Goal: Use online tool/utility: Utilize a website feature to perform a specific function

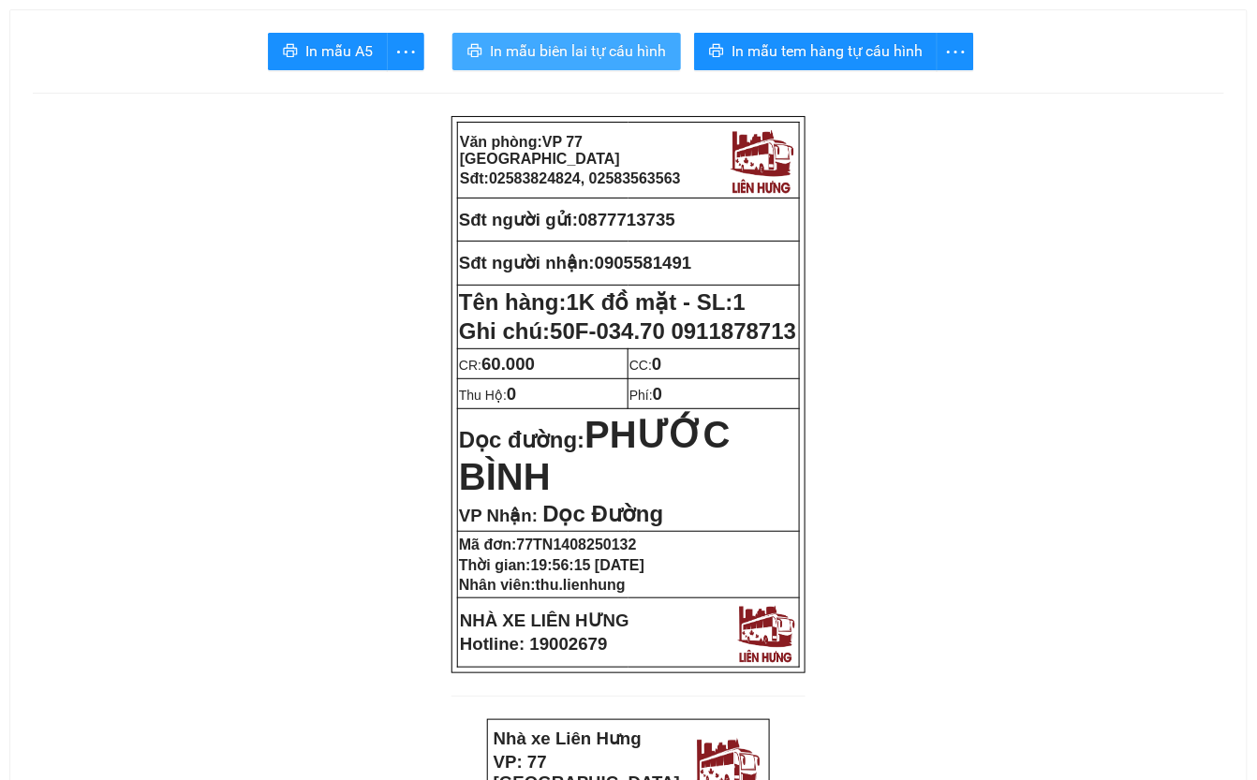
click at [571, 54] on span "In mẫu biên lai tự cấu hình" at bounding box center [578, 50] width 176 height 23
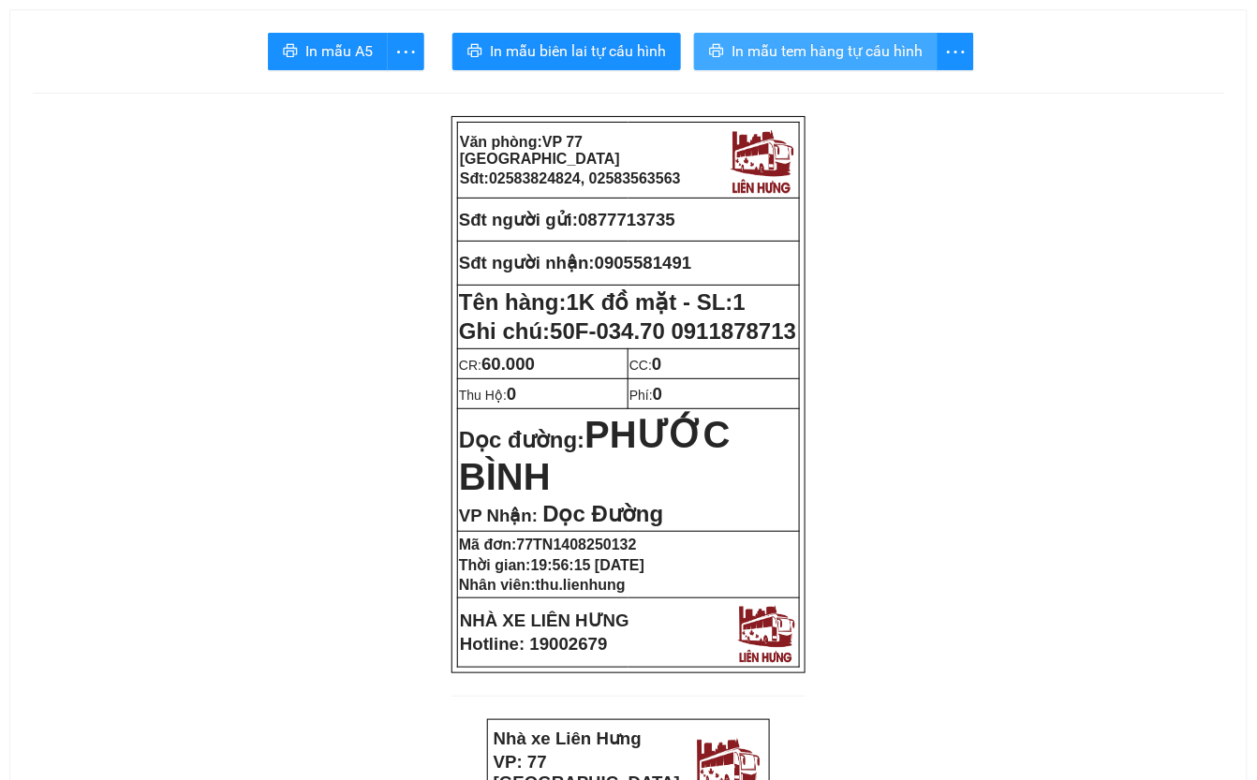
click at [911, 53] on span "In mẫu tem hàng tự cấu hình" at bounding box center [827, 50] width 191 height 23
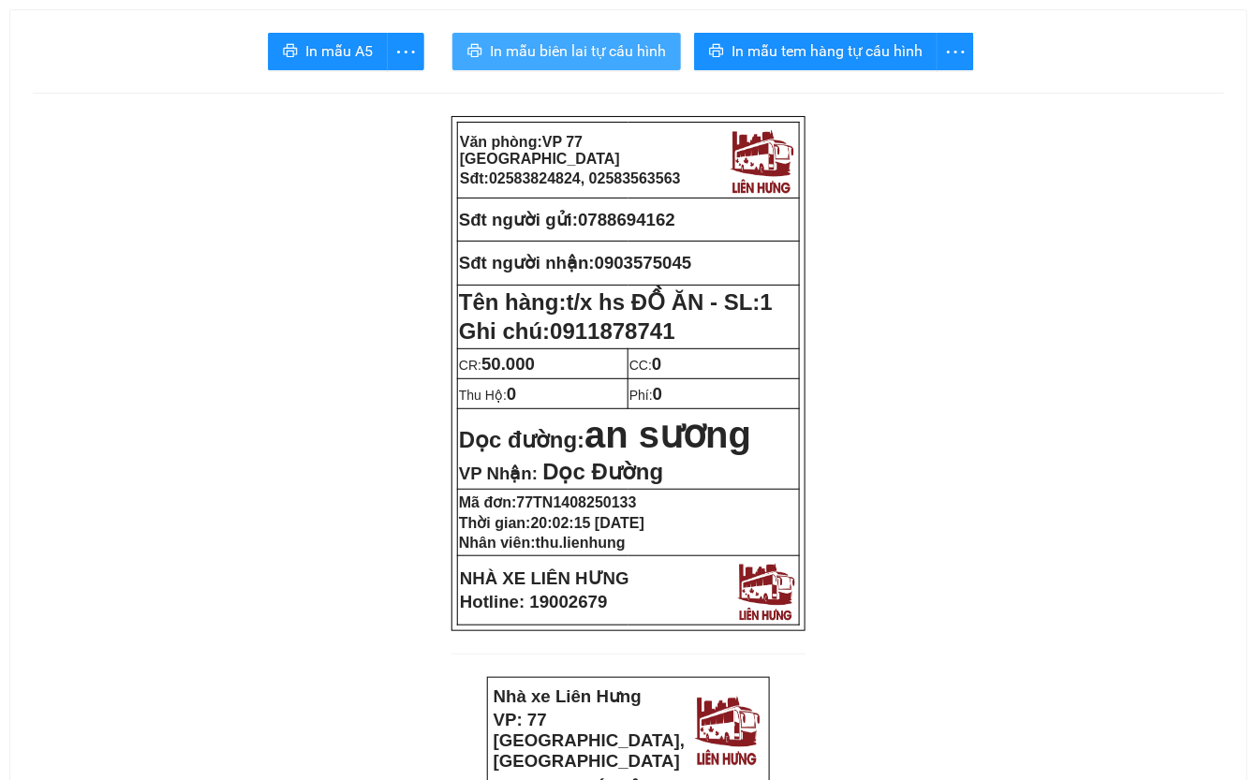
click at [613, 53] on span "In mẫu biên lai tự cấu hình" at bounding box center [578, 50] width 176 height 23
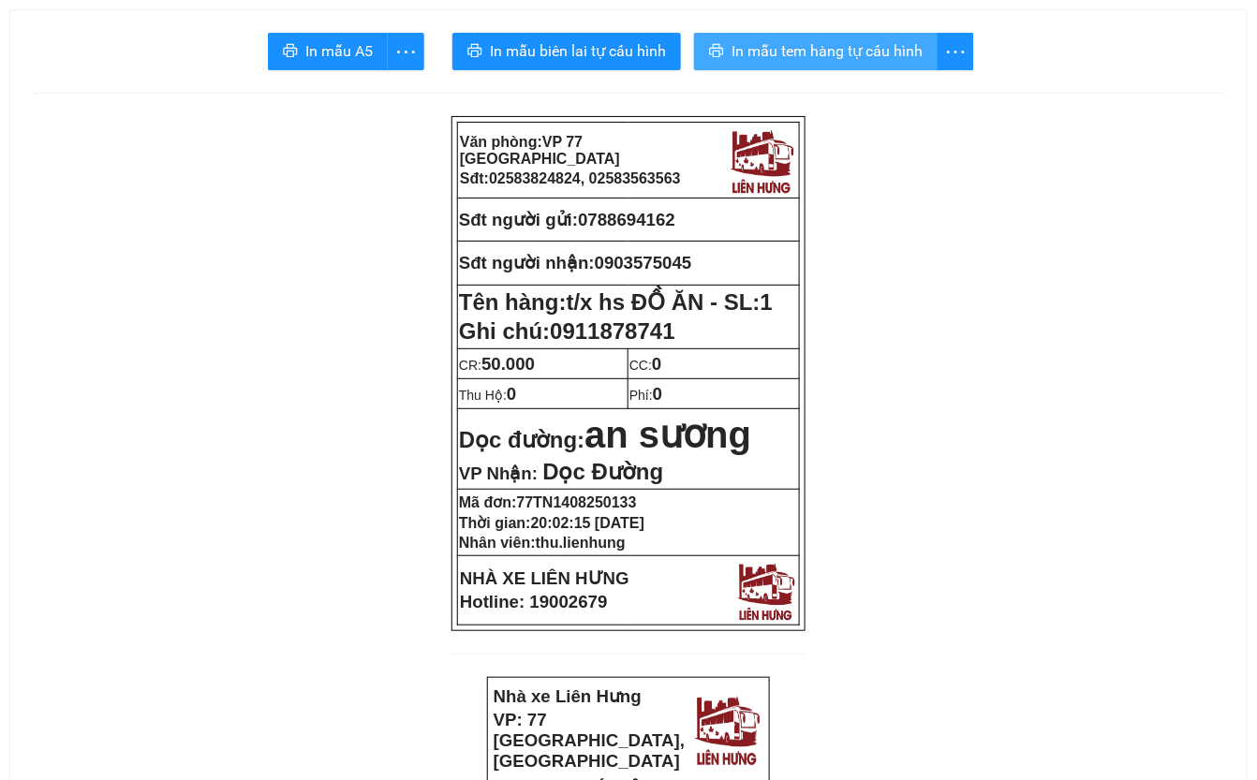
click at [882, 58] on span "In mẫu tem hàng tự cấu hình" at bounding box center [827, 50] width 191 height 23
